Goal: Task Accomplishment & Management: Use online tool/utility

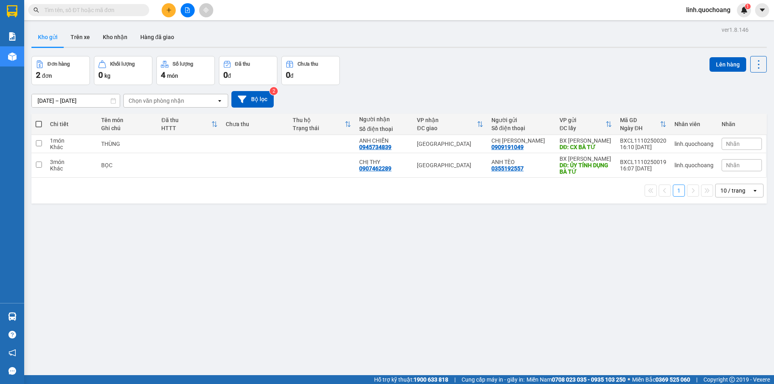
click at [168, 11] on icon "plus" at bounding box center [169, 10] width 6 height 6
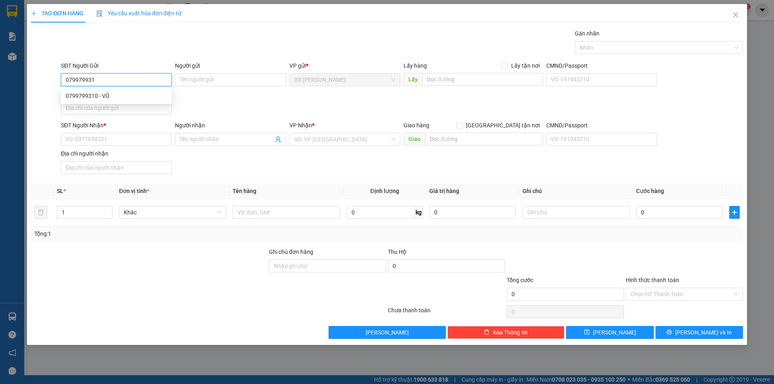
type input "0799799310"
click at [147, 96] on div "0799799310 - VŨ" at bounding box center [116, 95] width 101 height 9
type input "VŨ"
type input "0799799310"
click at [238, 79] on input "VŨ" at bounding box center [230, 79] width 111 height 13
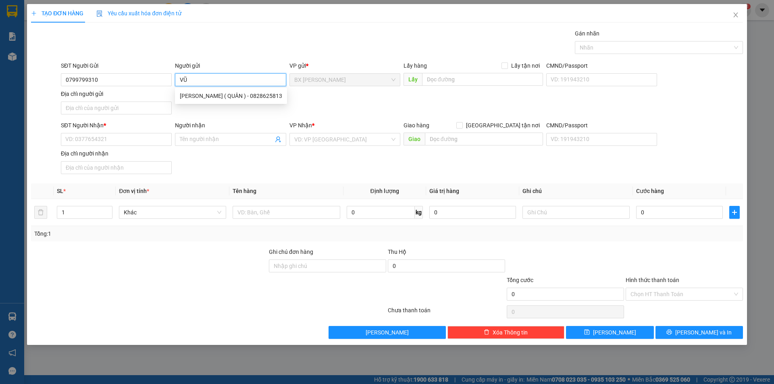
type input "V"
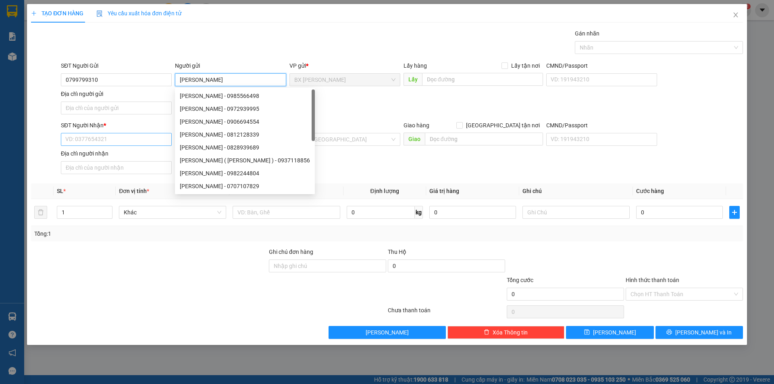
type input "[PERSON_NAME]"
click at [94, 140] on input "SĐT Người Nhận *" at bounding box center [116, 139] width 111 height 13
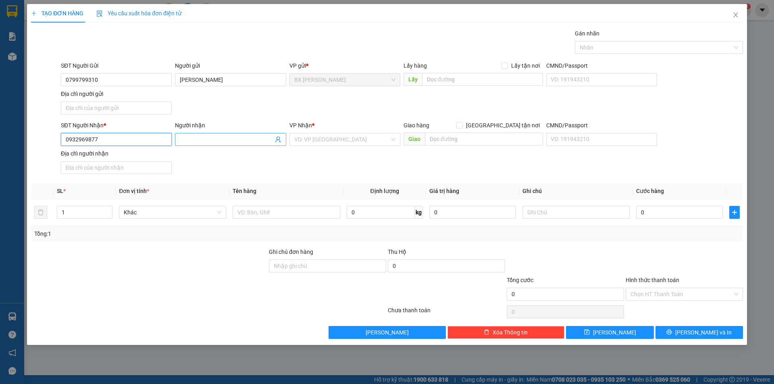
type input "0932969877"
click at [208, 136] on input "Người nhận" at bounding box center [226, 139] width 93 height 9
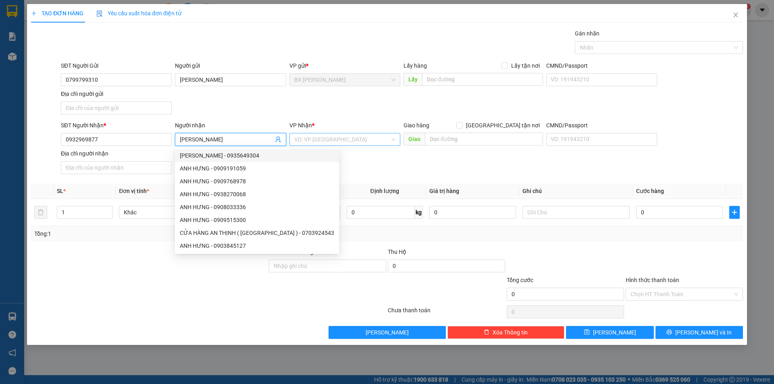
type input "[PERSON_NAME]"
click at [365, 140] on input "search" at bounding box center [342, 139] width 96 height 12
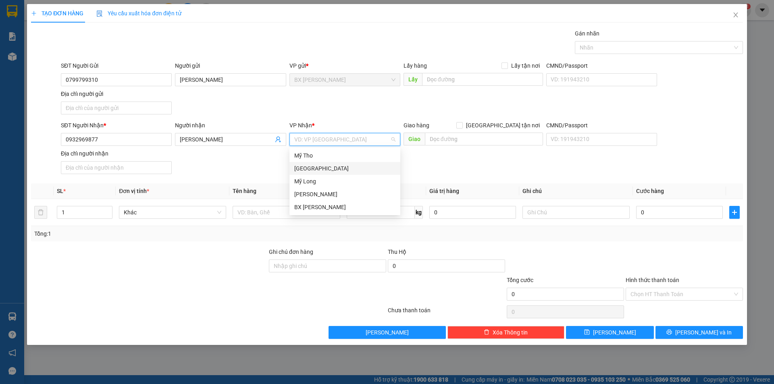
click at [360, 168] on div "[GEOGRAPHIC_DATA]" at bounding box center [344, 168] width 101 height 9
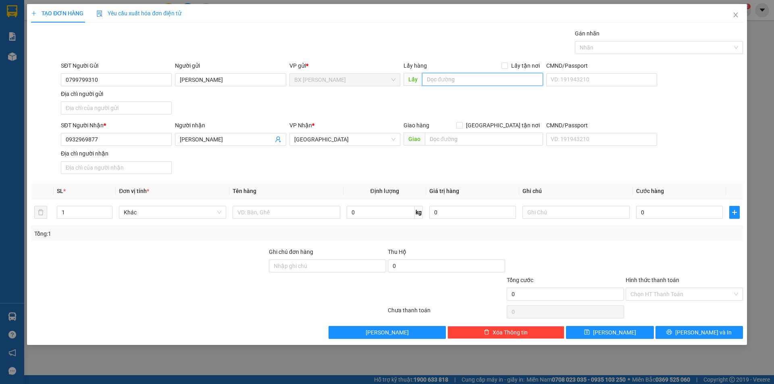
click at [455, 79] on input "text" at bounding box center [482, 79] width 121 height 13
type input "CHƯA QUA CẦU RR"
click at [272, 213] on input "text" at bounding box center [286, 212] width 107 height 13
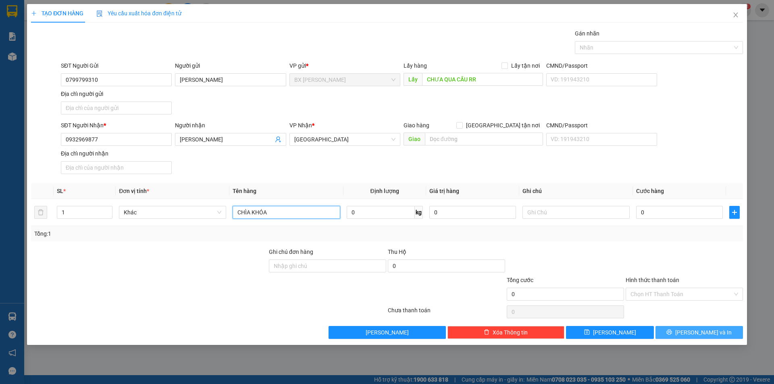
type input "CHÌA KHÓA"
click at [708, 330] on span "[PERSON_NAME] và In" at bounding box center [703, 332] width 56 height 9
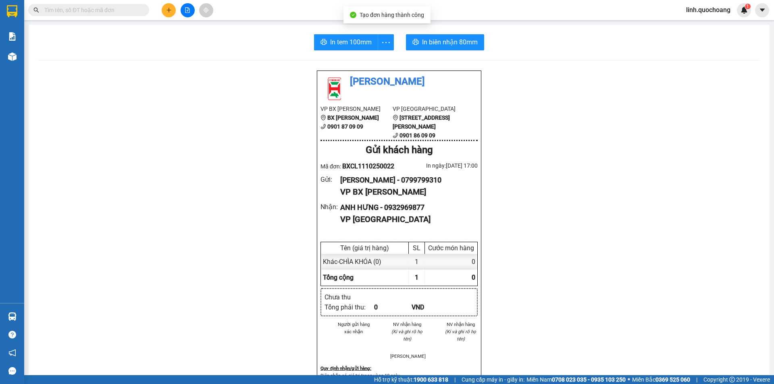
click at [337, 52] on div "In tem 100mm In biên nhận 80mm Quốc Hoàng VP BX Cao Lãnh BX Cao Lãnh 0901 87 09…" at bounding box center [399, 343] width 741 height 636
click at [347, 44] on span "In tem 100mm" at bounding box center [351, 42] width 42 height 10
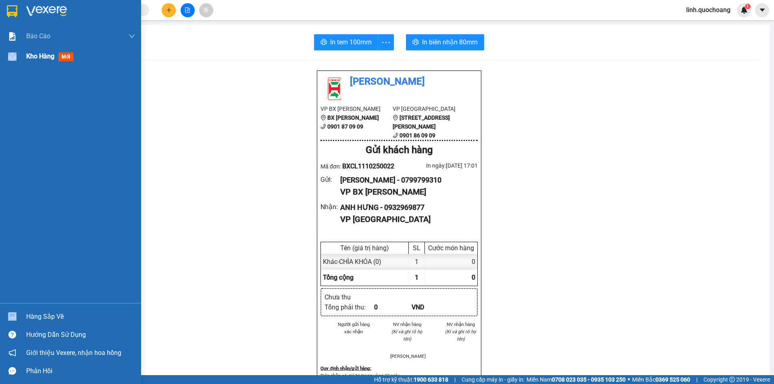
click at [28, 54] on div "Kho hàng mới" at bounding box center [70, 56] width 141 height 20
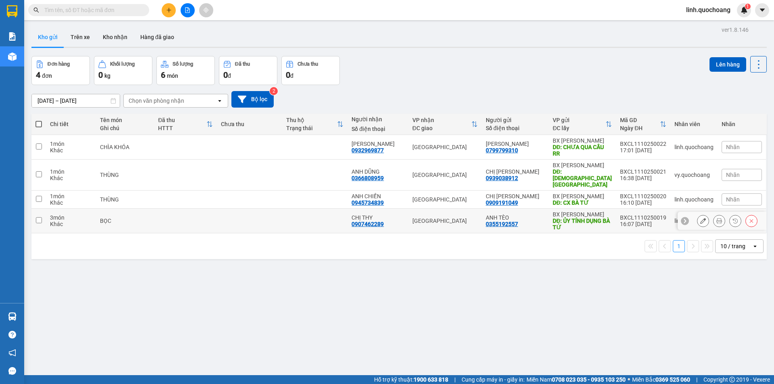
click at [330, 211] on td at bounding box center [314, 221] width 65 height 25
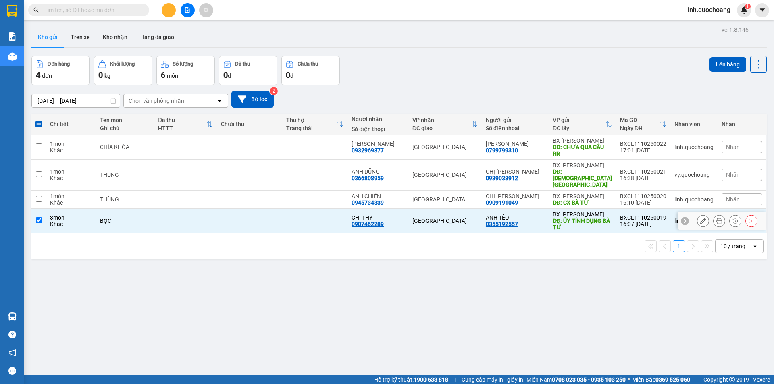
click at [328, 218] on td at bounding box center [314, 221] width 65 height 25
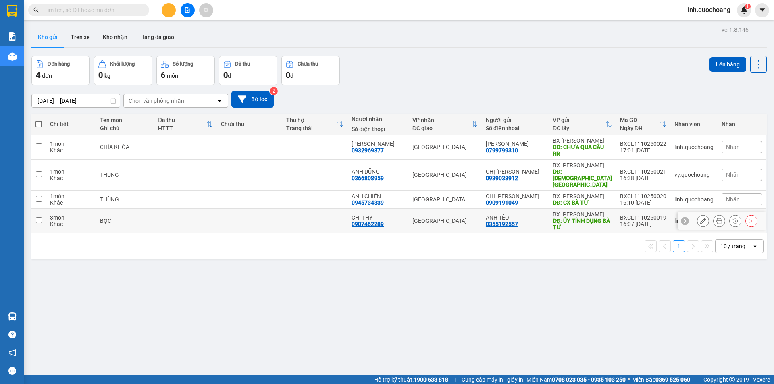
click at [341, 218] on td at bounding box center [314, 221] width 65 height 25
checkbox input "true"
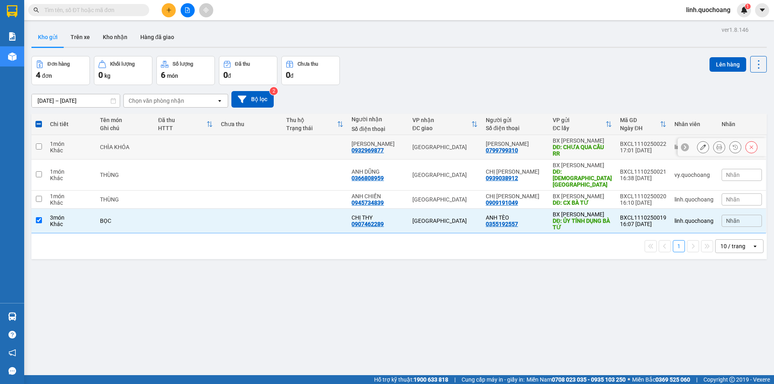
click at [321, 138] on td at bounding box center [314, 147] width 65 height 25
checkbox input "true"
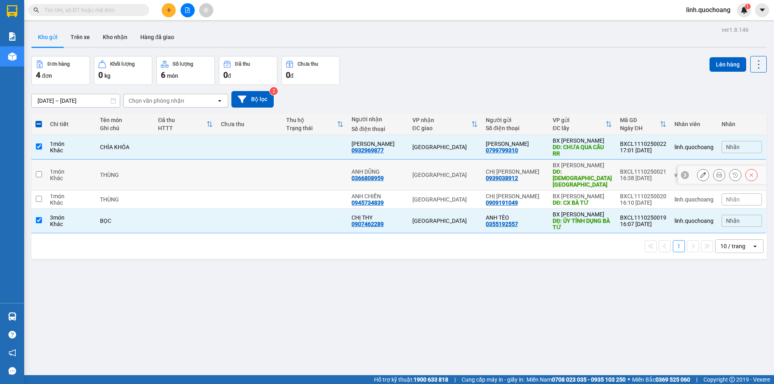
click at [331, 175] on td at bounding box center [314, 175] width 65 height 31
checkbox input "true"
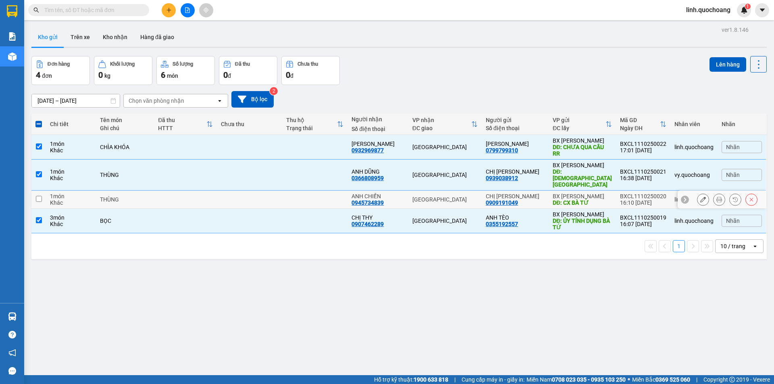
click at [324, 194] on td at bounding box center [314, 200] width 65 height 18
checkbox input "true"
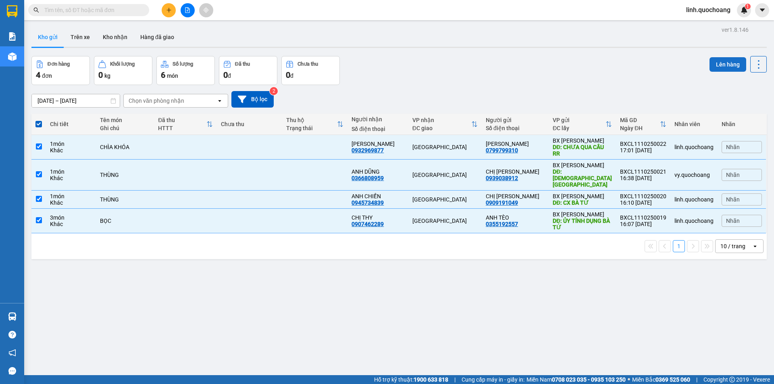
click at [711, 60] on button "Lên hàng" at bounding box center [727, 64] width 37 height 15
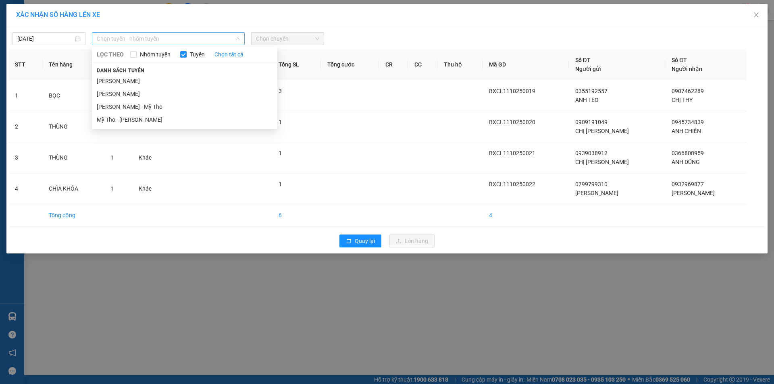
click at [204, 34] on span "Chọn tuyến - nhóm tuyến" at bounding box center [168, 39] width 143 height 12
drag, startPoint x: 197, startPoint y: 79, endPoint x: 242, endPoint y: 60, distance: 47.9
click at [197, 79] on li "[PERSON_NAME]" at bounding box center [184, 81] width 185 height 13
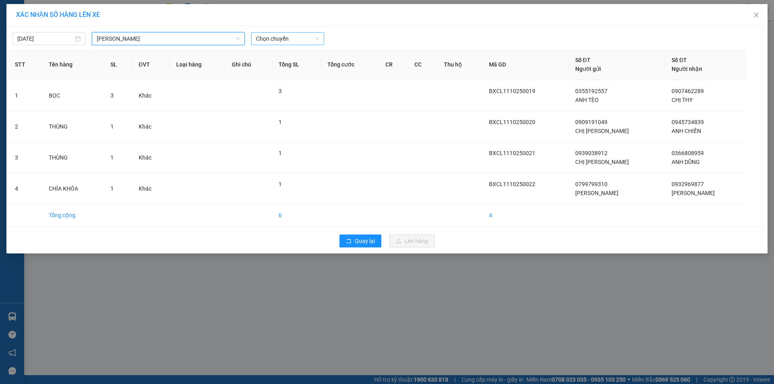
click at [283, 38] on span "Chọn chuyến" at bounding box center [287, 39] width 63 height 12
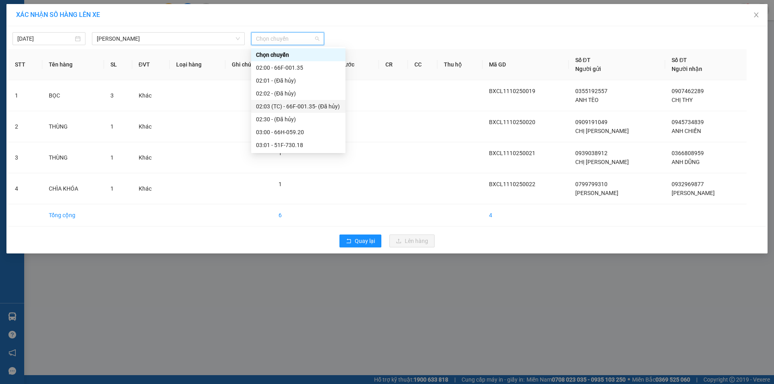
scroll to position [322, 0]
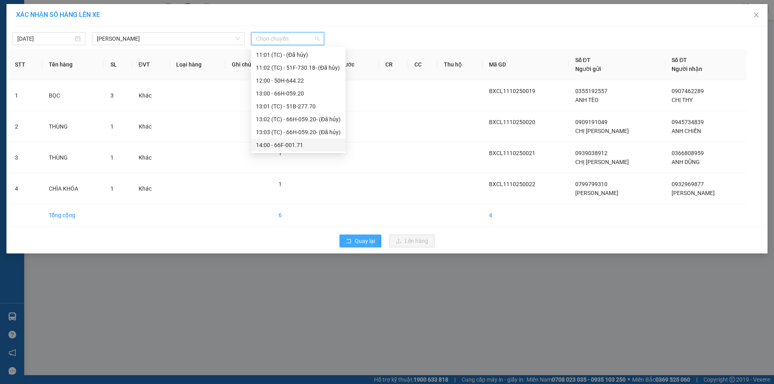
drag, startPoint x: 364, startPoint y: 250, endPoint x: 364, endPoint y: 243, distance: 7.3
click at [364, 245] on div "Quay lại Lên hàng" at bounding box center [386, 241] width 757 height 21
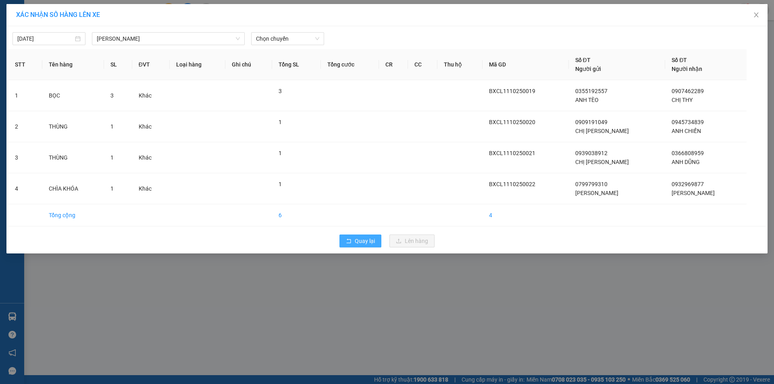
click at [364, 241] on span "Quay lại" at bounding box center [365, 241] width 20 height 9
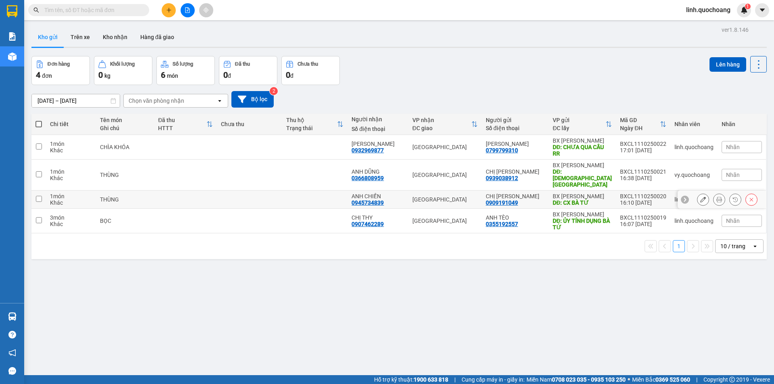
click at [469, 191] on td "[GEOGRAPHIC_DATA]" at bounding box center [444, 200] width 73 height 18
checkbox input "true"
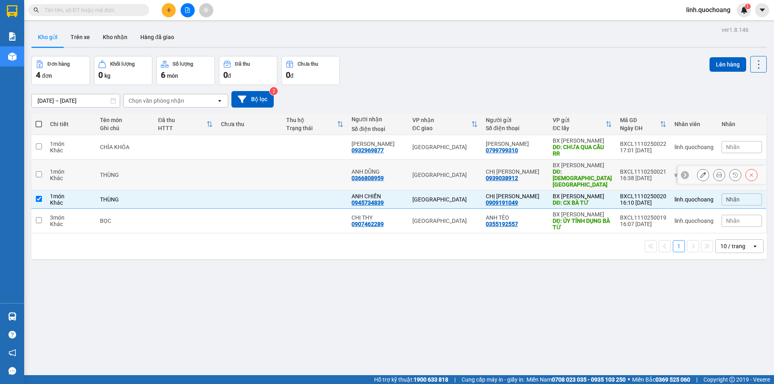
click at [470, 172] on div "[GEOGRAPHIC_DATA]" at bounding box center [444, 175] width 65 height 6
checkbox input "true"
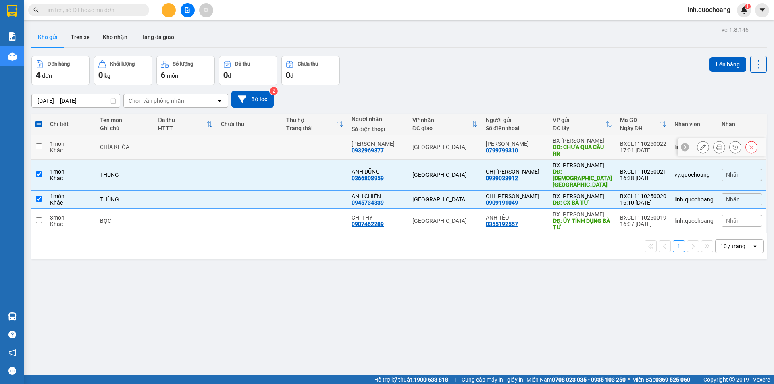
click at [472, 150] on div "[GEOGRAPHIC_DATA]" at bounding box center [444, 147] width 65 height 6
checkbox input "true"
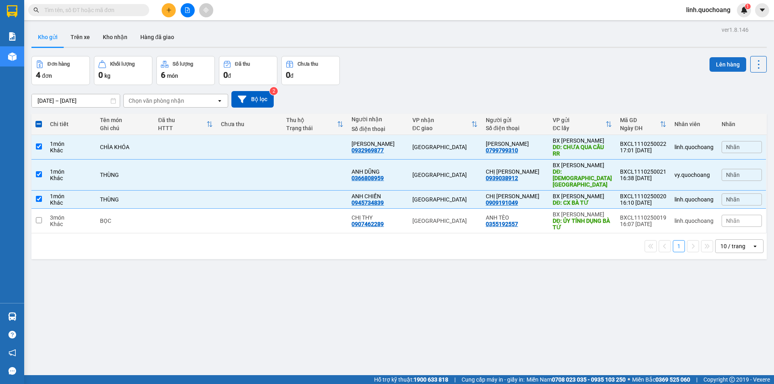
click at [727, 62] on button "Lên hàng" at bounding box center [727, 64] width 37 height 15
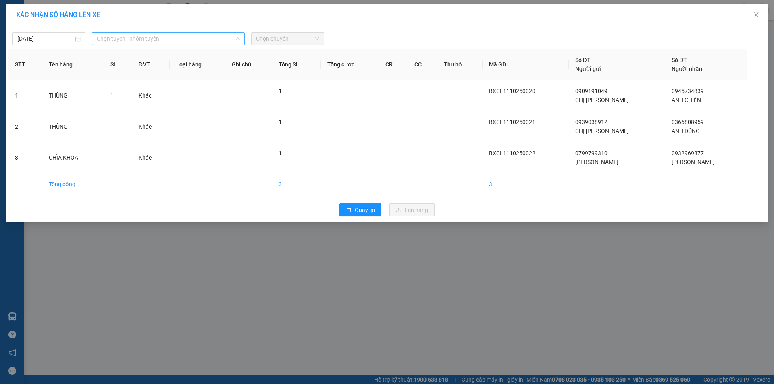
click at [227, 40] on span "Chọn tuyến - nhóm tuyến" at bounding box center [168, 39] width 143 height 12
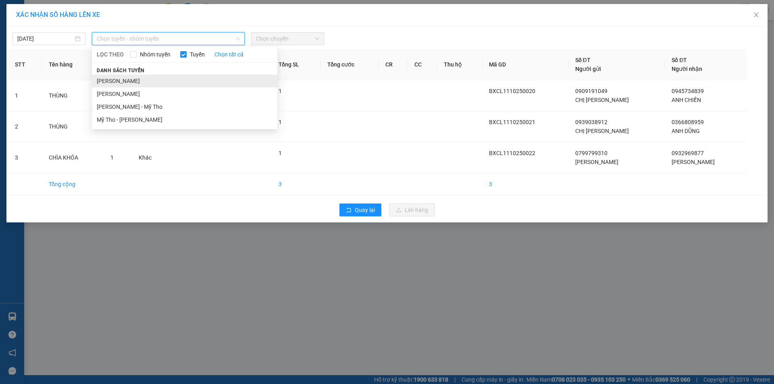
click at [227, 77] on li "[PERSON_NAME]" at bounding box center [184, 81] width 185 height 13
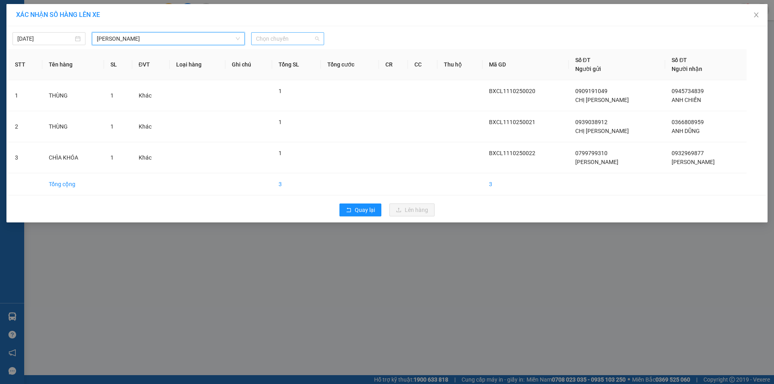
click at [291, 43] on span "Chọn chuyến" at bounding box center [287, 39] width 63 height 12
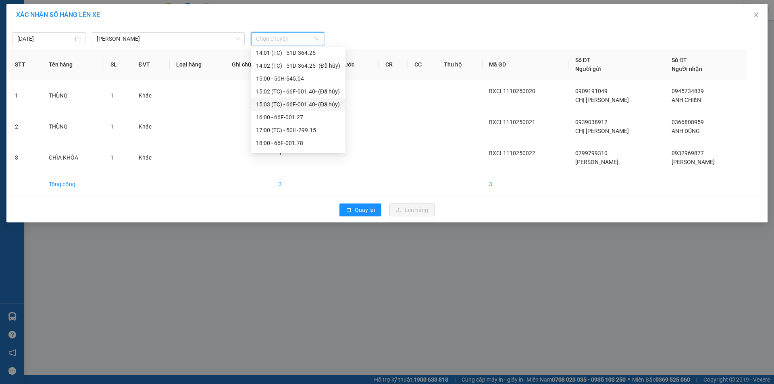
scroll to position [438, 0]
click at [301, 119] on div "17:00 (TC) - 50H-299.15" at bounding box center [298, 119] width 85 height 9
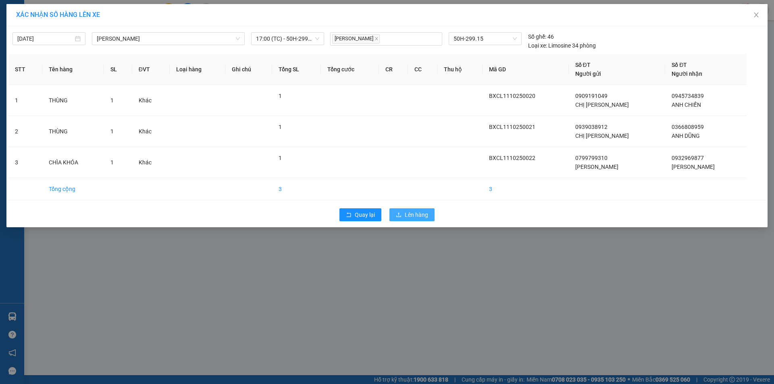
click at [419, 217] on span "Lên hàng" at bounding box center [416, 214] width 23 height 9
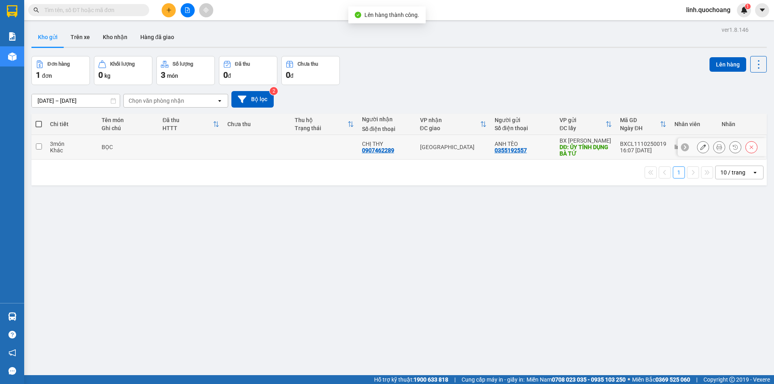
click at [339, 143] on td at bounding box center [324, 147] width 67 height 25
checkbox input "true"
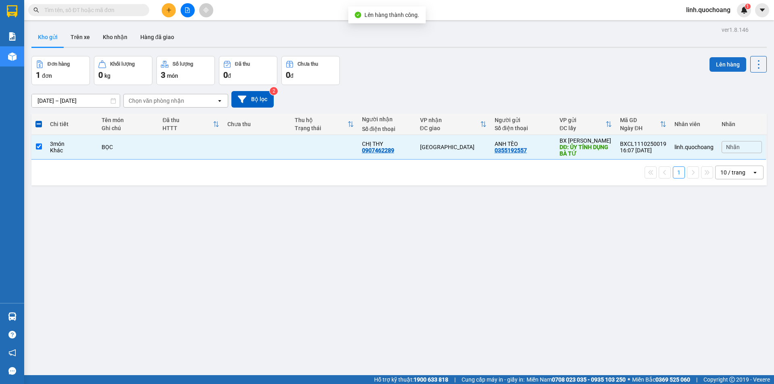
click at [725, 62] on button "Lên hàng" at bounding box center [727, 64] width 37 height 15
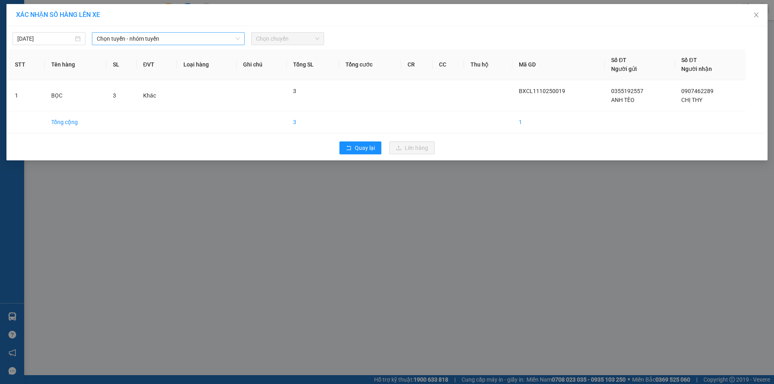
click at [199, 37] on span "Chọn tuyến - nhóm tuyến" at bounding box center [168, 39] width 143 height 12
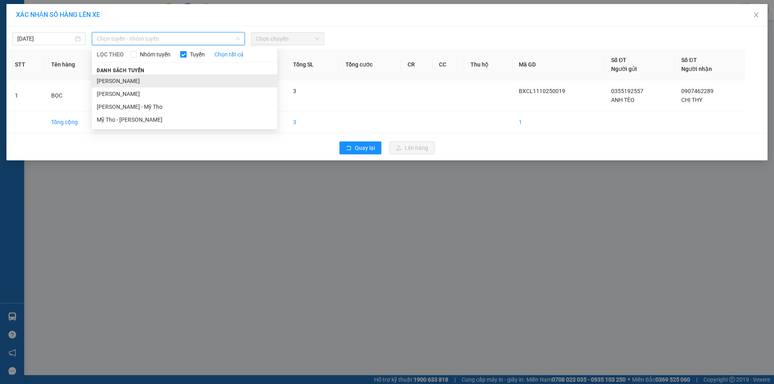
click at [199, 82] on li "[PERSON_NAME]" at bounding box center [184, 81] width 185 height 13
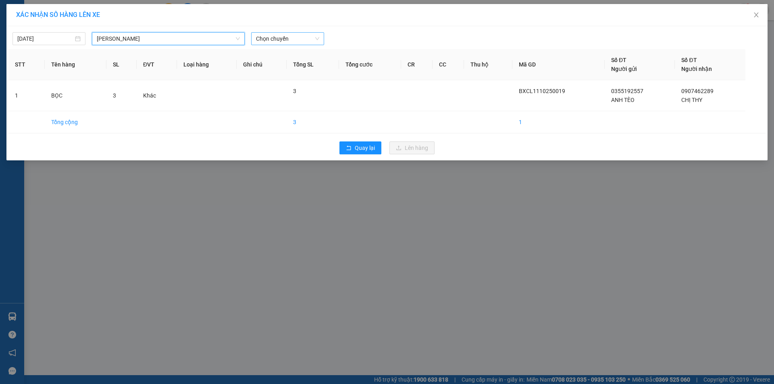
drag, startPoint x: 286, startPoint y: 37, endPoint x: 285, endPoint y: 42, distance: 5.1
click at [286, 37] on span "Chọn chuyến" at bounding box center [287, 39] width 63 height 12
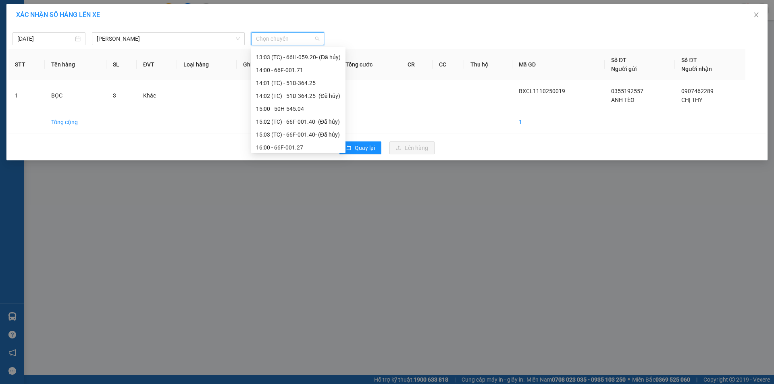
scroll to position [438, 0]
click at [324, 106] on div "16:00 - 66F-001.27" at bounding box center [298, 106] width 85 height 9
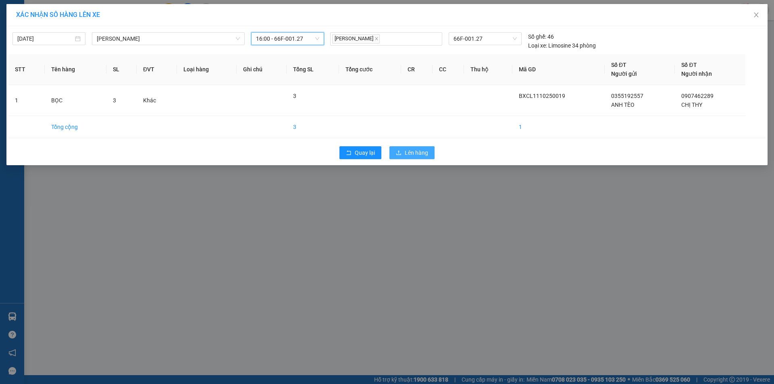
click at [415, 151] on span "Lên hàng" at bounding box center [416, 152] width 23 height 9
